Goal: Transaction & Acquisition: Purchase product/service

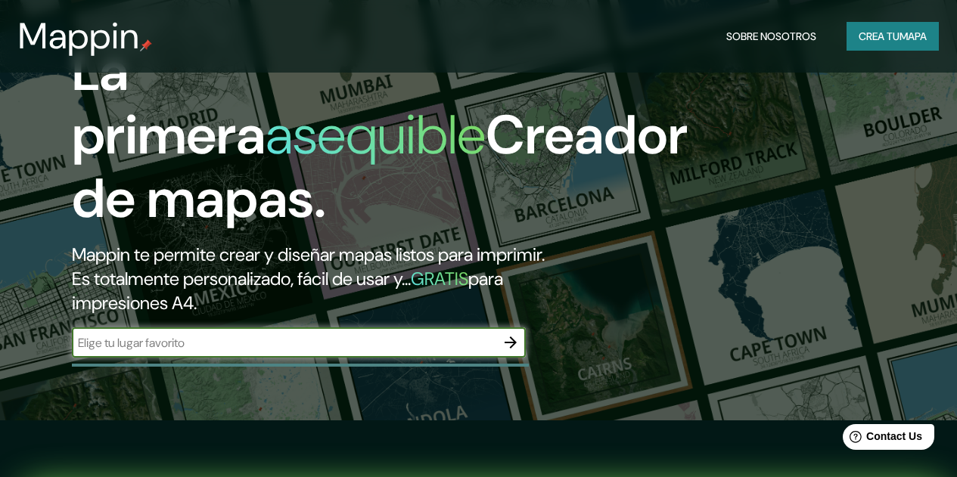
scroll to position [302, 0]
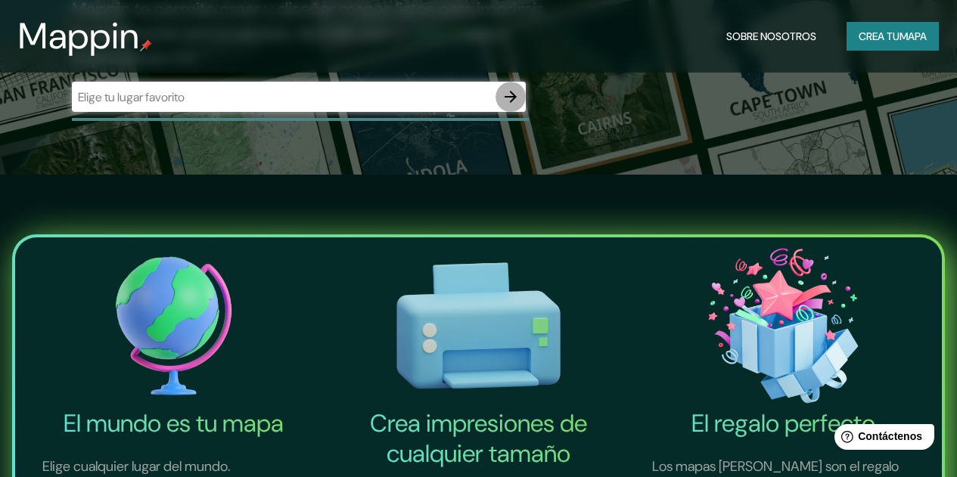
click at [505, 106] on icon "button" at bounding box center [510, 97] width 18 height 18
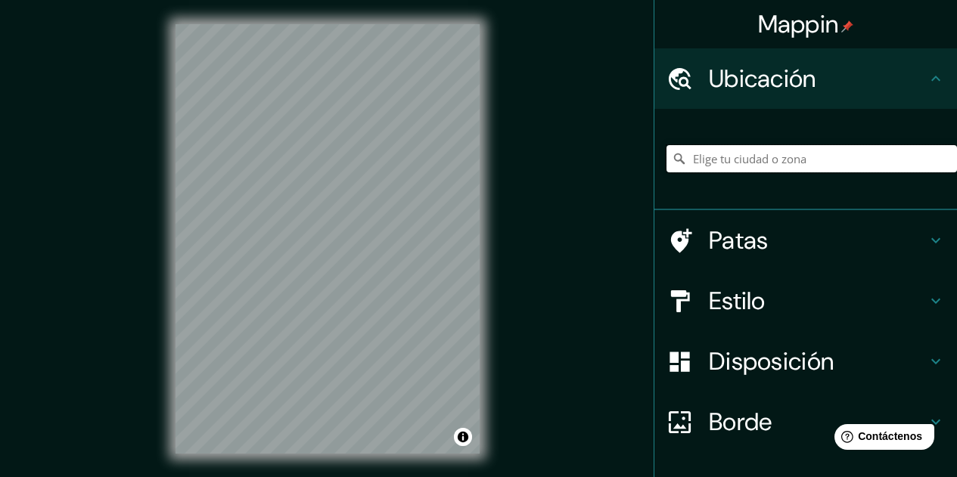
click at [795, 163] on input "Elige tu ciudad o zona" at bounding box center [811, 158] width 290 height 27
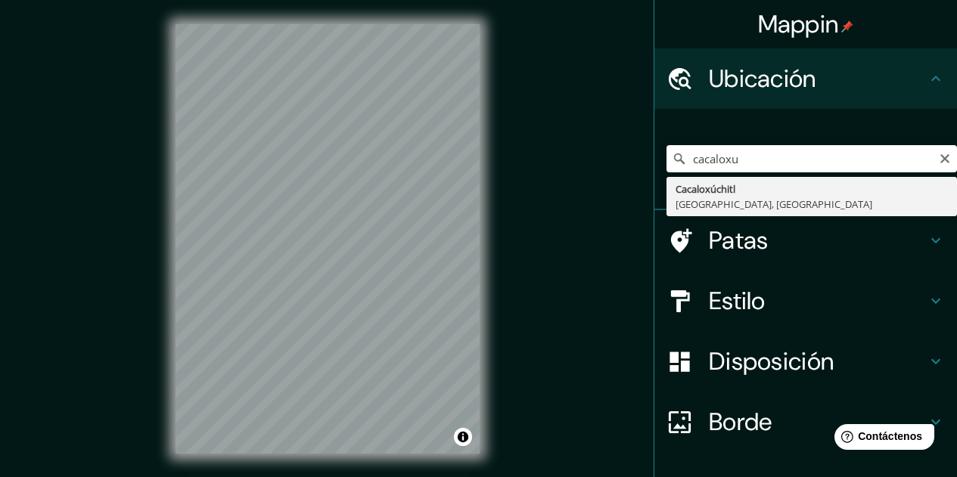
type input "Cacaloxúchitl, [GEOGRAPHIC_DATA], [GEOGRAPHIC_DATA]"
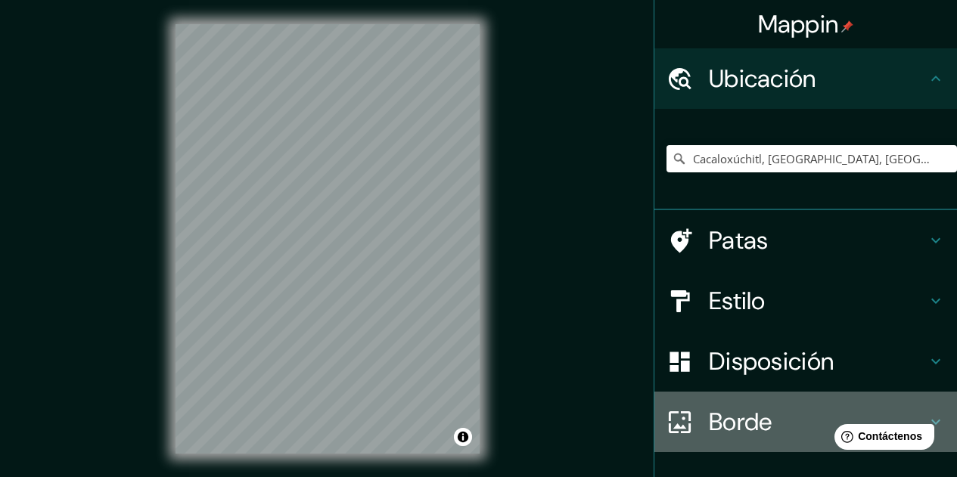
click at [740, 423] on font "Borde" at bounding box center [741, 422] width 64 height 32
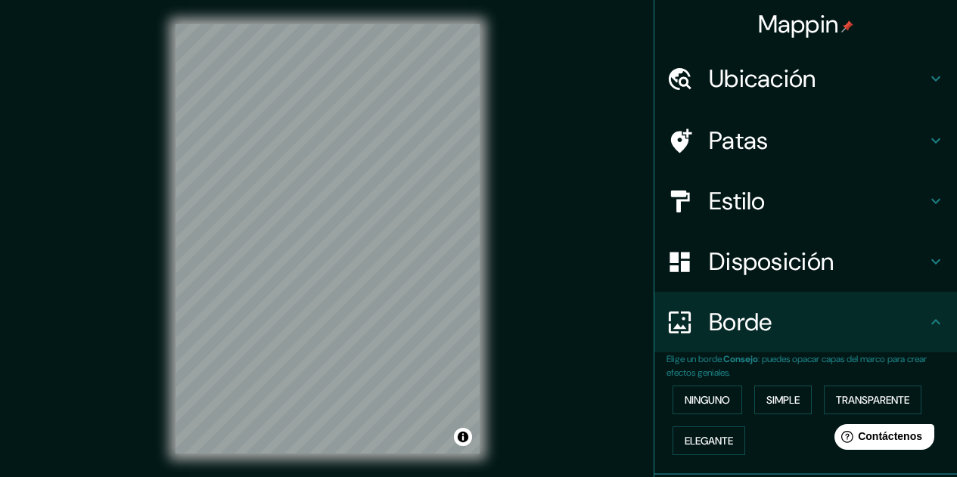
click at [782, 261] on font "Disposición" at bounding box center [771, 262] width 125 height 32
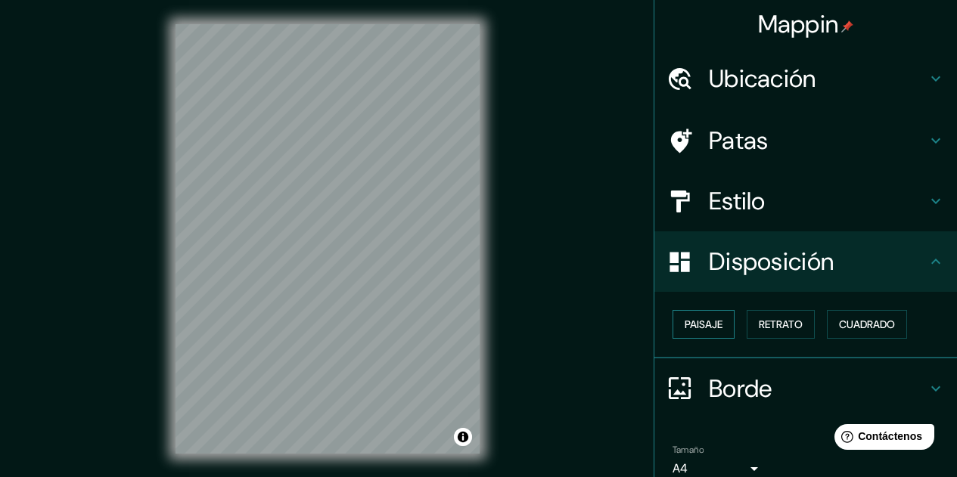
click at [710, 319] on font "Paisaje" at bounding box center [703, 325] width 38 height 14
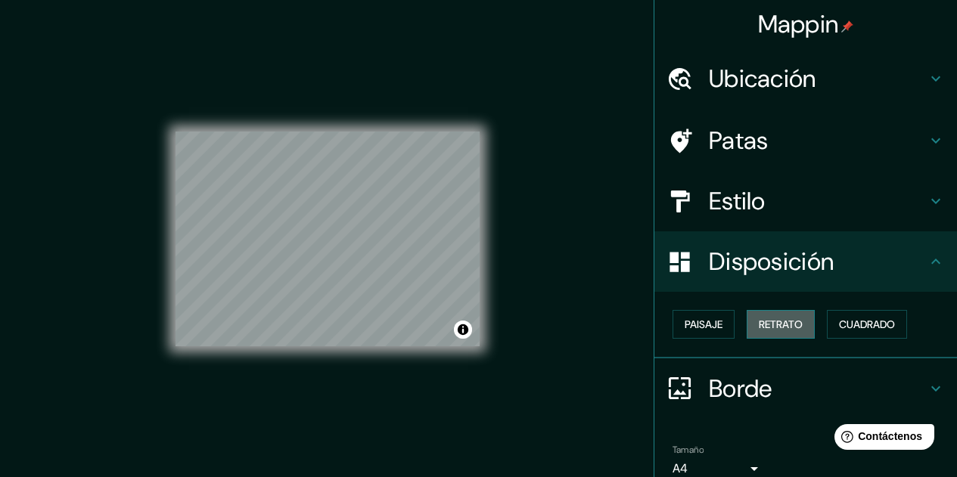
click at [758, 320] on font "Retrato" at bounding box center [780, 325] width 44 height 14
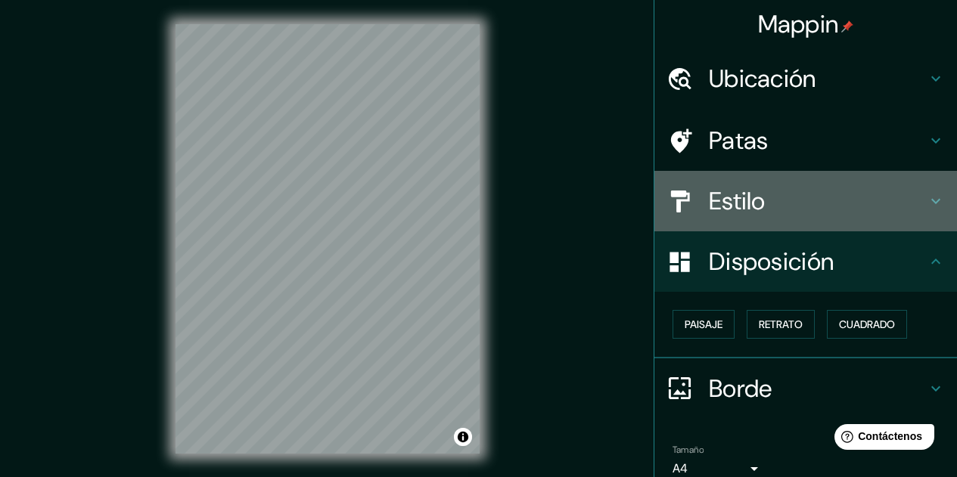
click at [724, 203] on font "Estilo" at bounding box center [737, 201] width 57 height 32
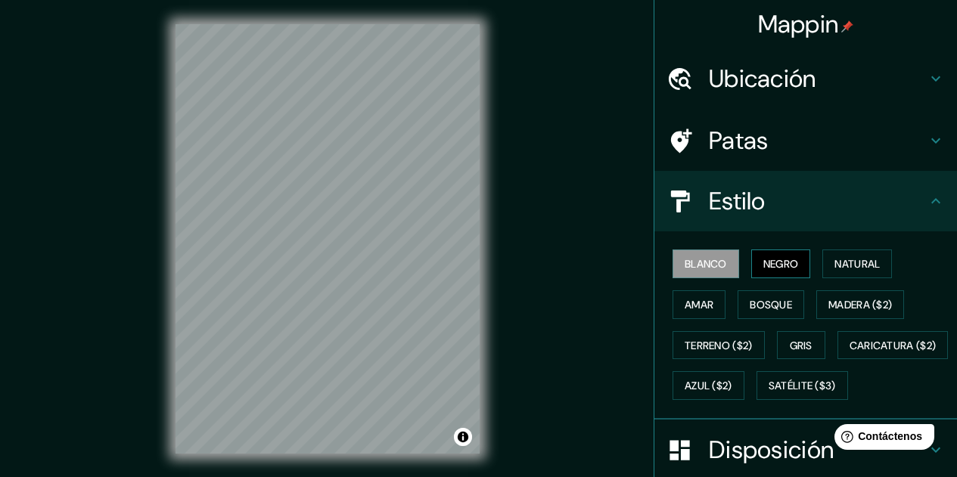
click at [763, 261] on font "Negro" at bounding box center [781, 264] width 36 height 14
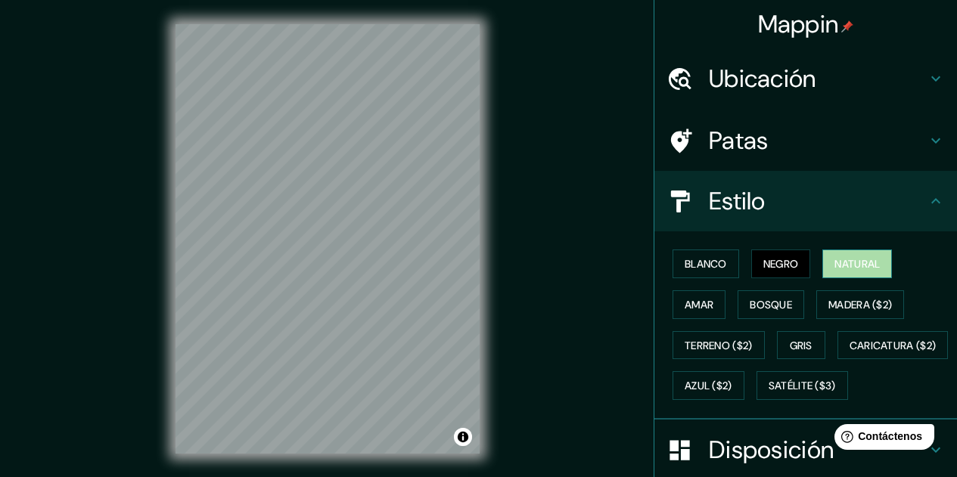
click at [840, 262] on font "Natural" at bounding box center [856, 264] width 45 height 14
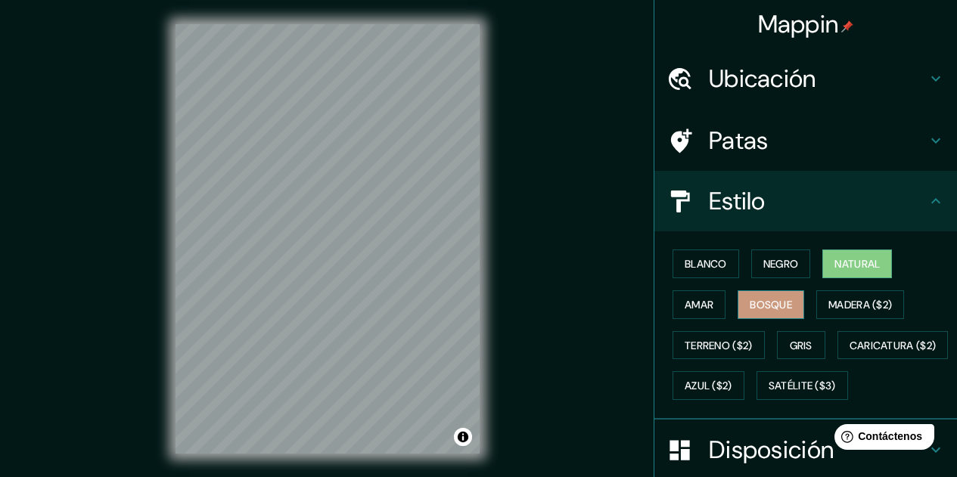
click at [749, 306] on font "Bosque" at bounding box center [770, 305] width 42 height 14
click at [858, 267] on font "Natural" at bounding box center [856, 264] width 45 height 14
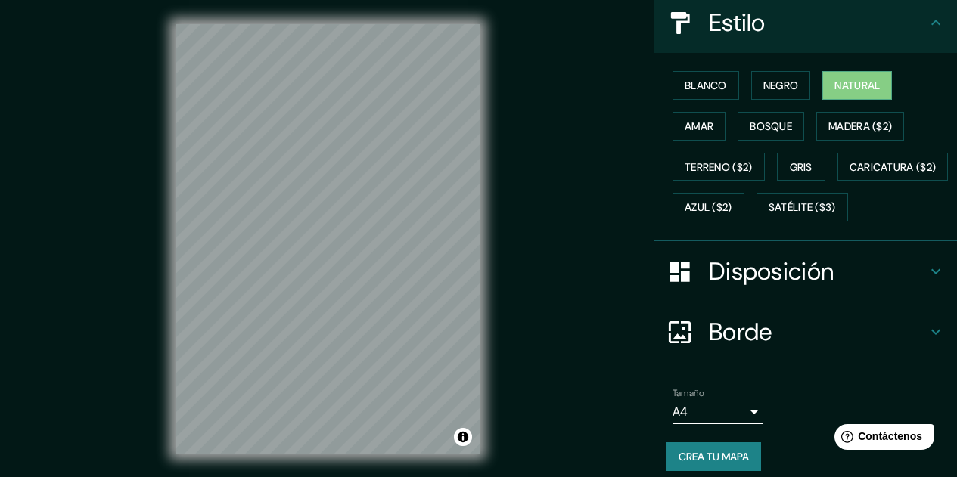
scroll to position [227, 0]
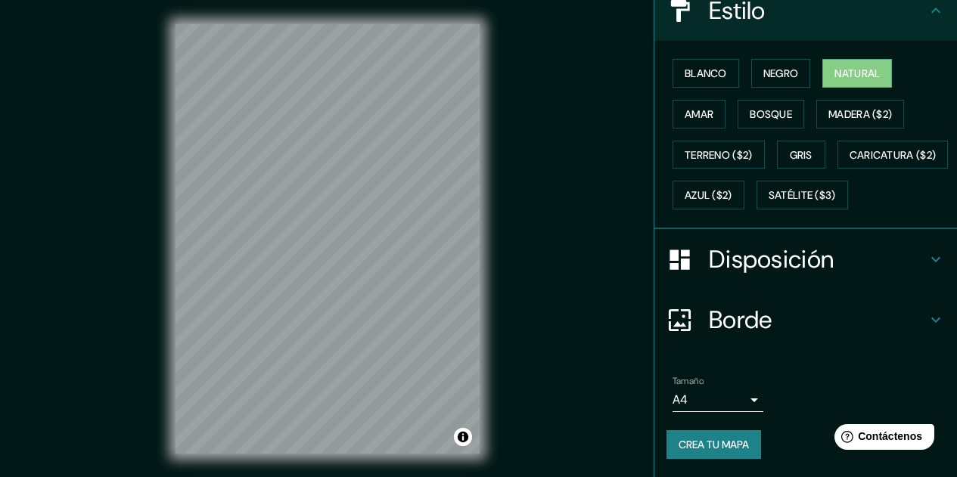
click at [806, 265] on font "Disposición" at bounding box center [771, 260] width 125 height 32
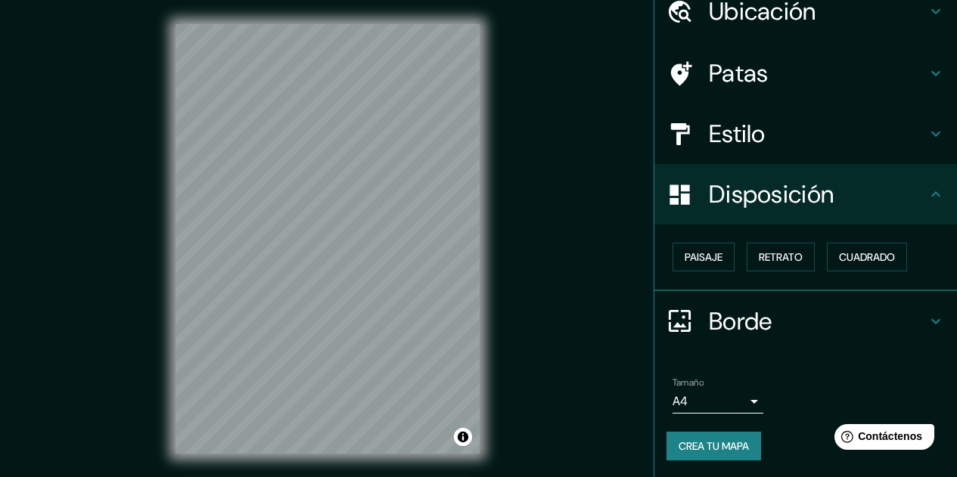
scroll to position [68, 0]
click at [723, 319] on font "Borde" at bounding box center [741, 321] width 64 height 32
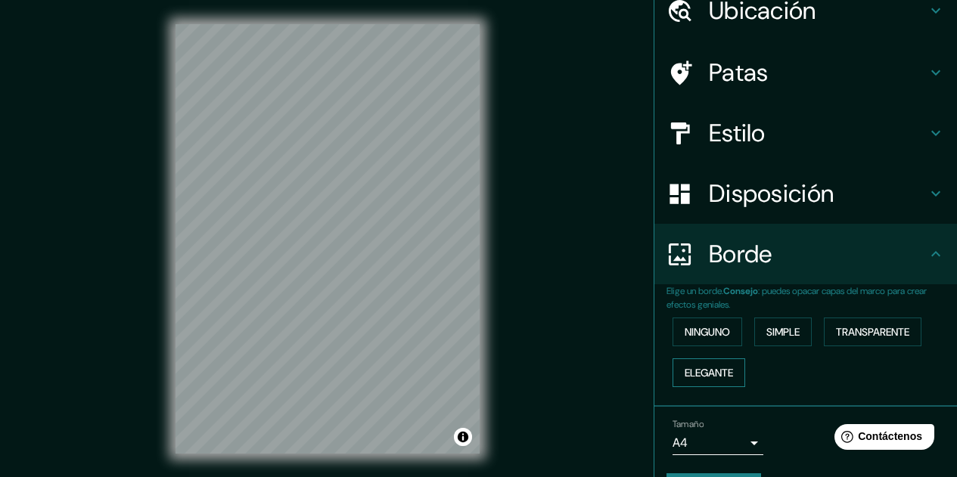
click at [712, 370] on font "Elegante" at bounding box center [708, 373] width 48 height 14
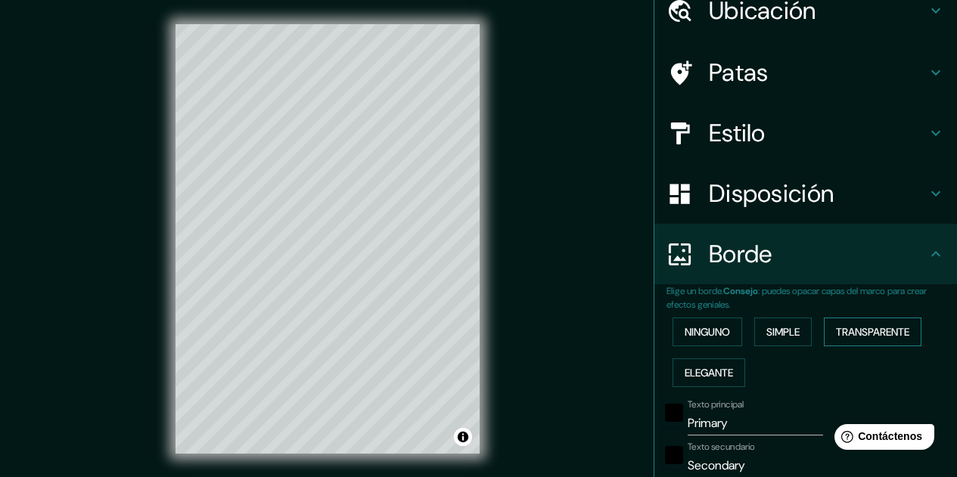
click at [870, 341] on font "Transparente" at bounding box center [872, 332] width 73 height 20
click at [789, 333] on font "Simple" at bounding box center [782, 332] width 33 height 14
click at [705, 330] on font "Ninguno" at bounding box center [706, 332] width 45 height 14
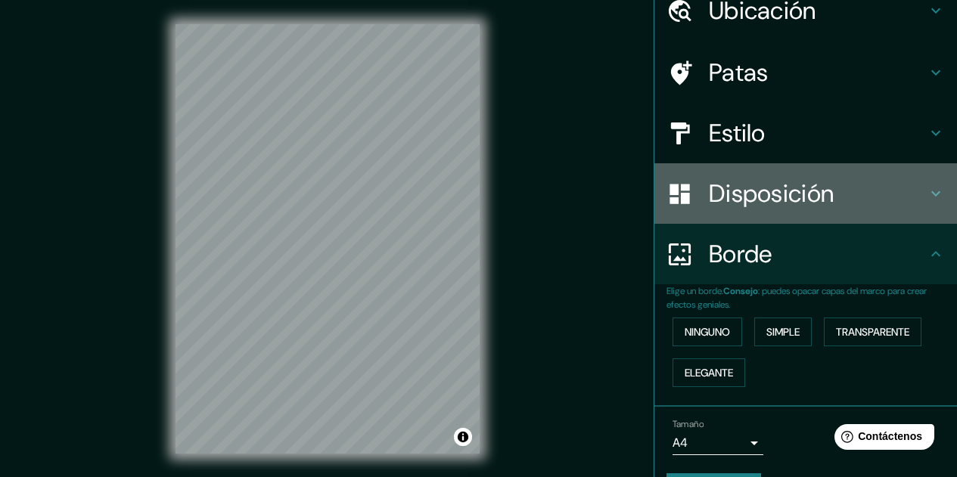
click at [799, 197] on font "Disposición" at bounding box center [771, 194] width 125 height 32
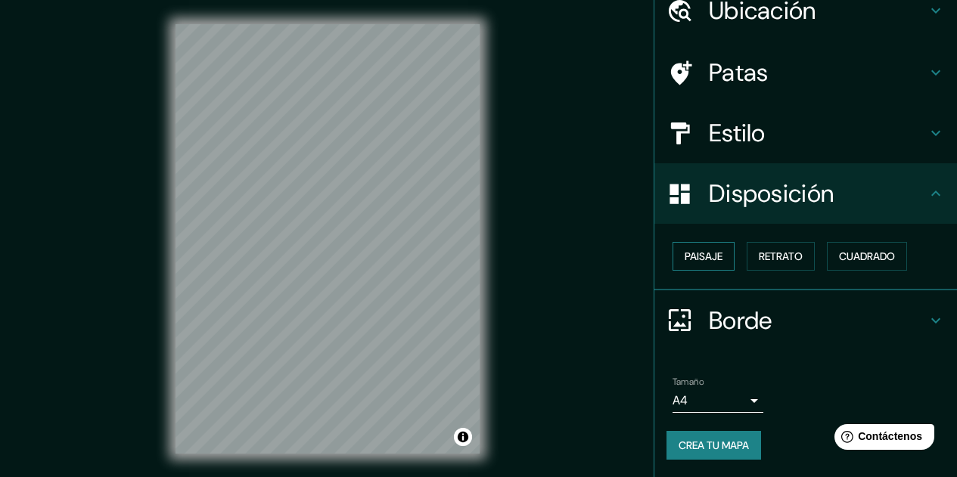
click at [709, 262] on font "Paisaje" at bounding box center [703, 257] width 38 height 14
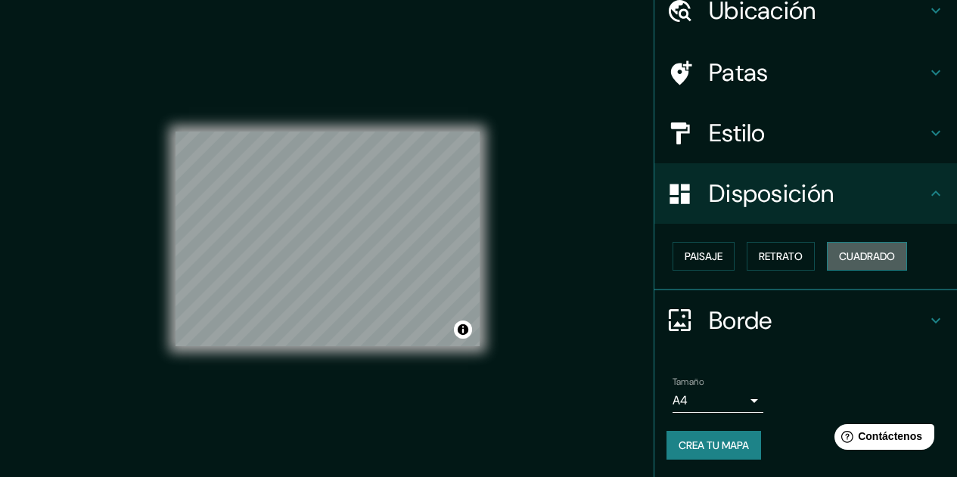
click at [898, 253] on button "Cuadrado" at bounding box center [867, 256] width 80 height 29
